Goal: Transaction & Acquisition: Purchase product/service

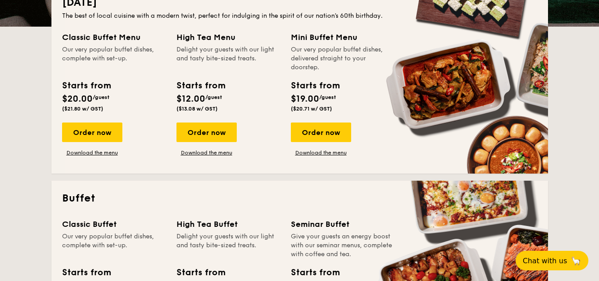
scroll to position [177, 0]
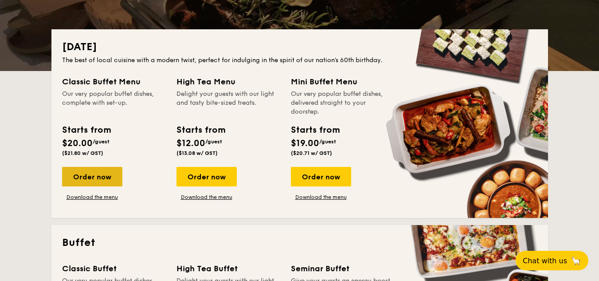
click at [107, 172] on div "Order now" at bounding box center [92, 177] width 60 height 20
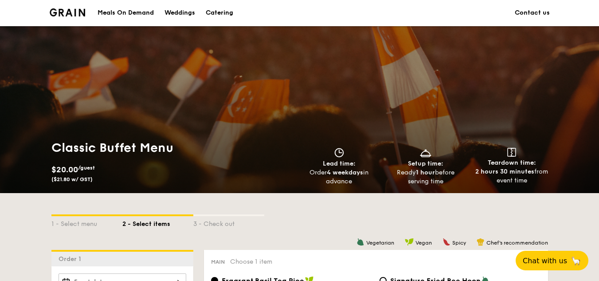
scroll to position [44, 0]
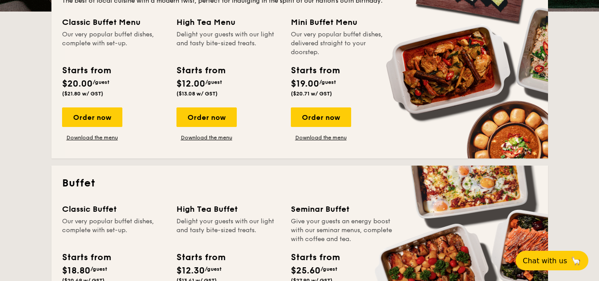
scroll to position [222, 0]
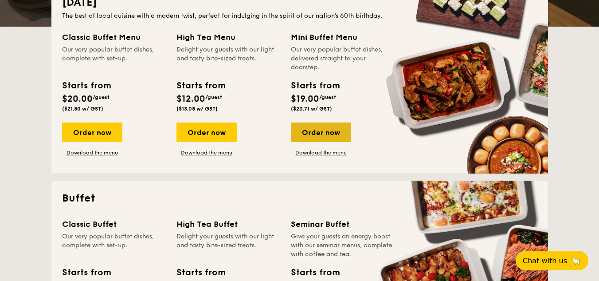
click at [329, 129] on div "Order now" at bounding box center [321, 132] width 60 height 20
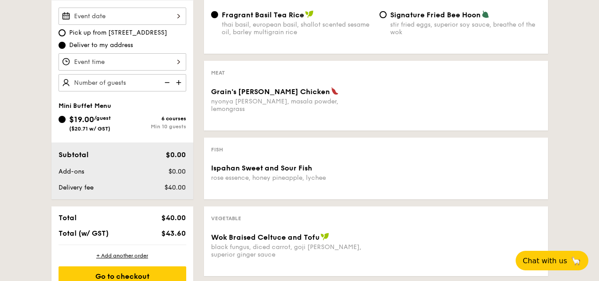
scroll to position [311, 0]
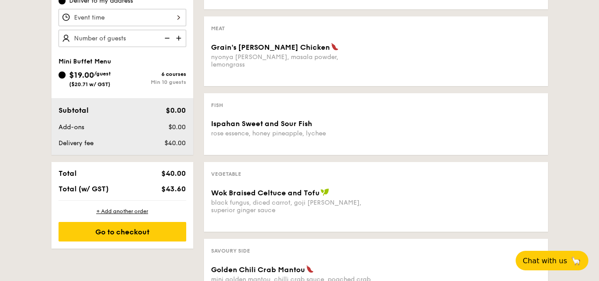
click at [180, 35] on img at bounding box center [179, 38] width 13 height 17
type input "10 guests"
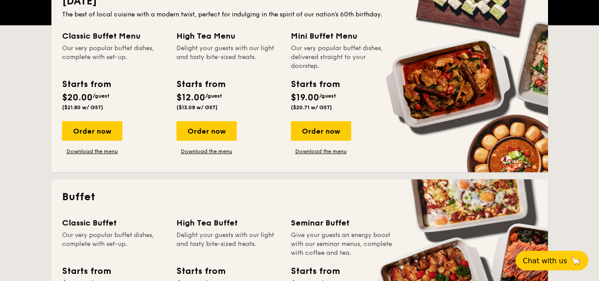
scroll to position [133, 0]
